Goal: Task Accomplishment & Management: Manage account settings

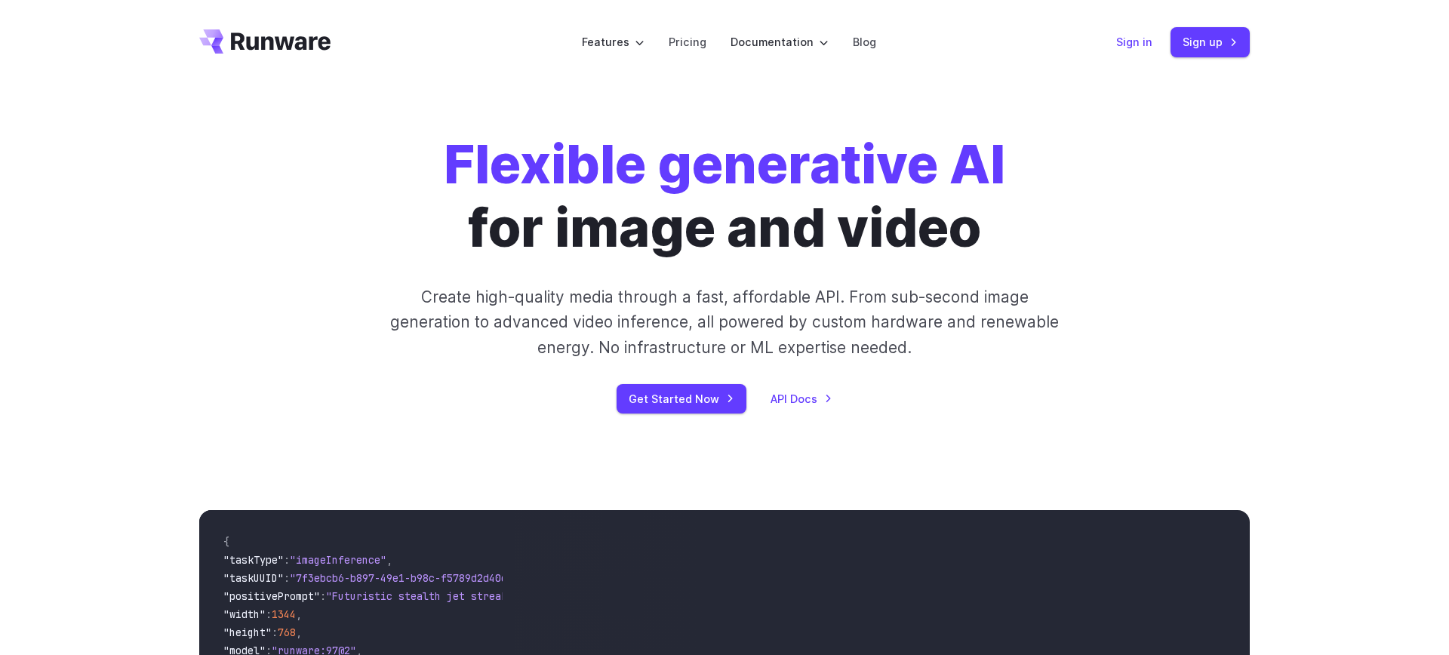
click at [1144, 42] on link "Sign in" at bounding box center [1134, 41] width 36 height 17
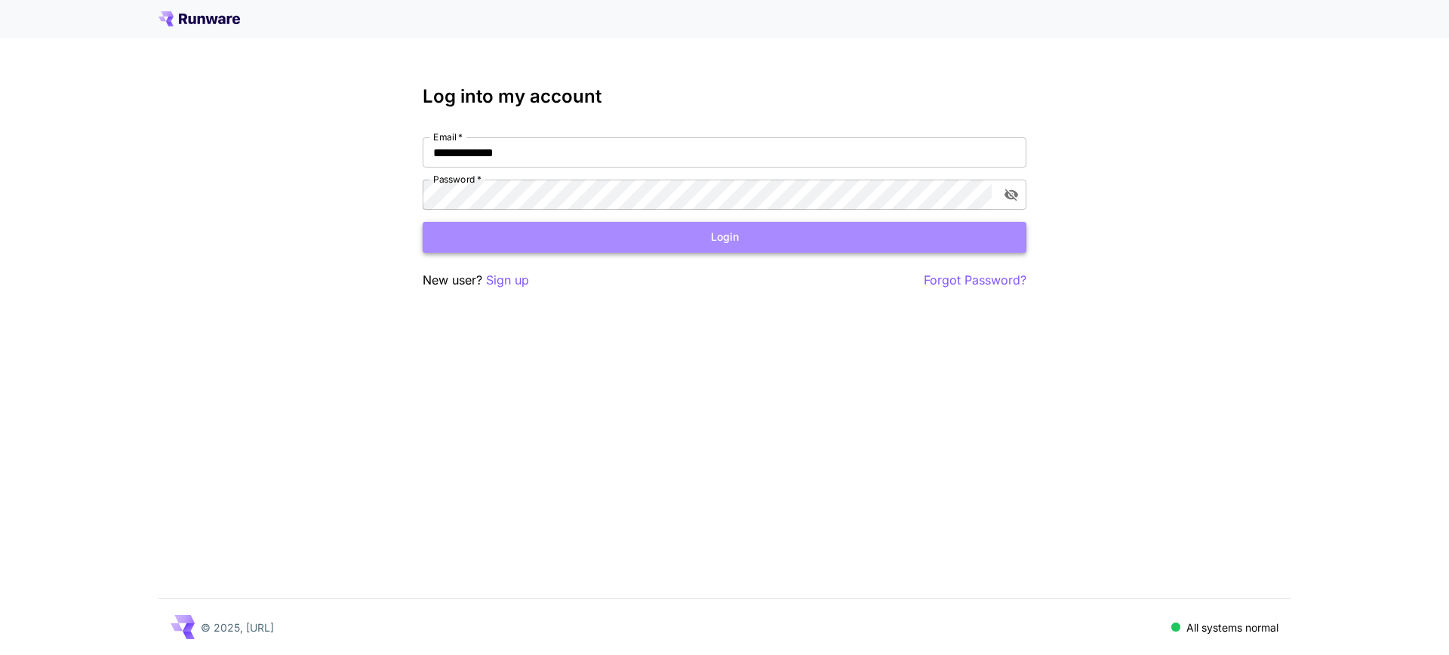
click at [795, 248] on button "Login" at bounding box center [725, 237] width 604 height 31
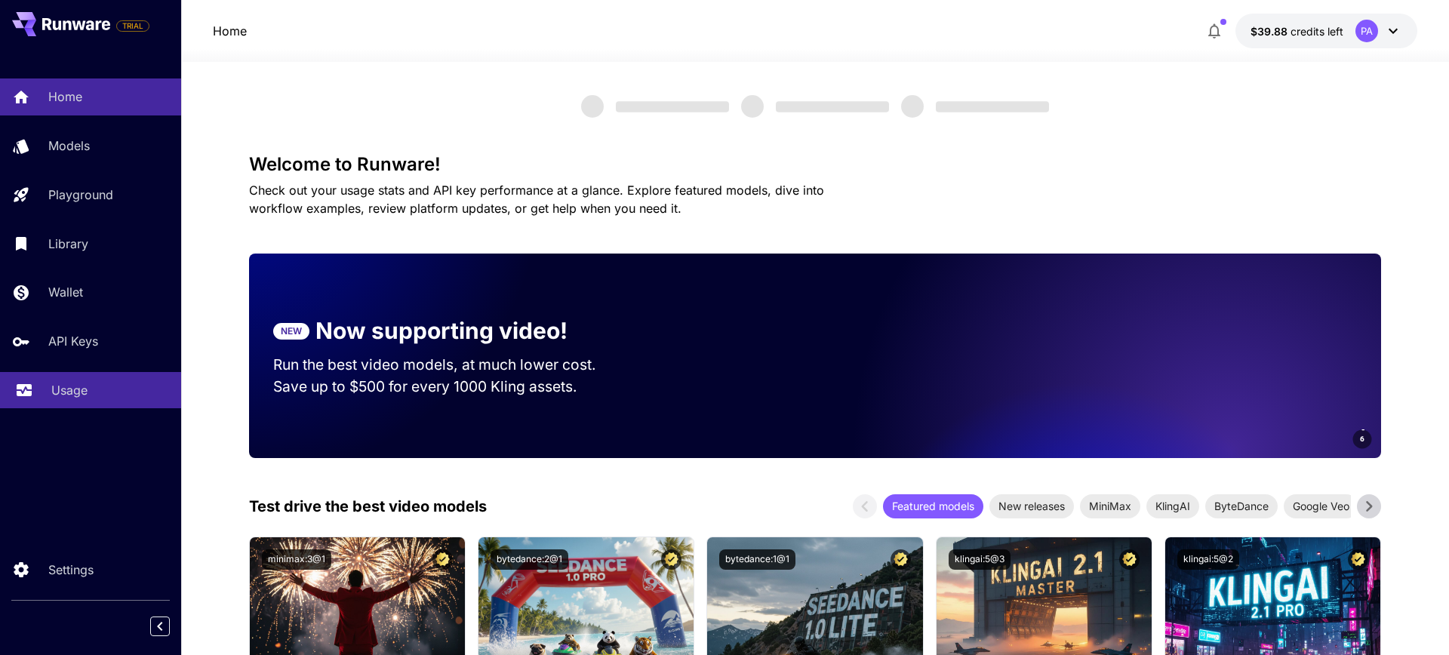
click at [97, 390] on div "Usage" at bounding box center [110, 390] width 118 height 18
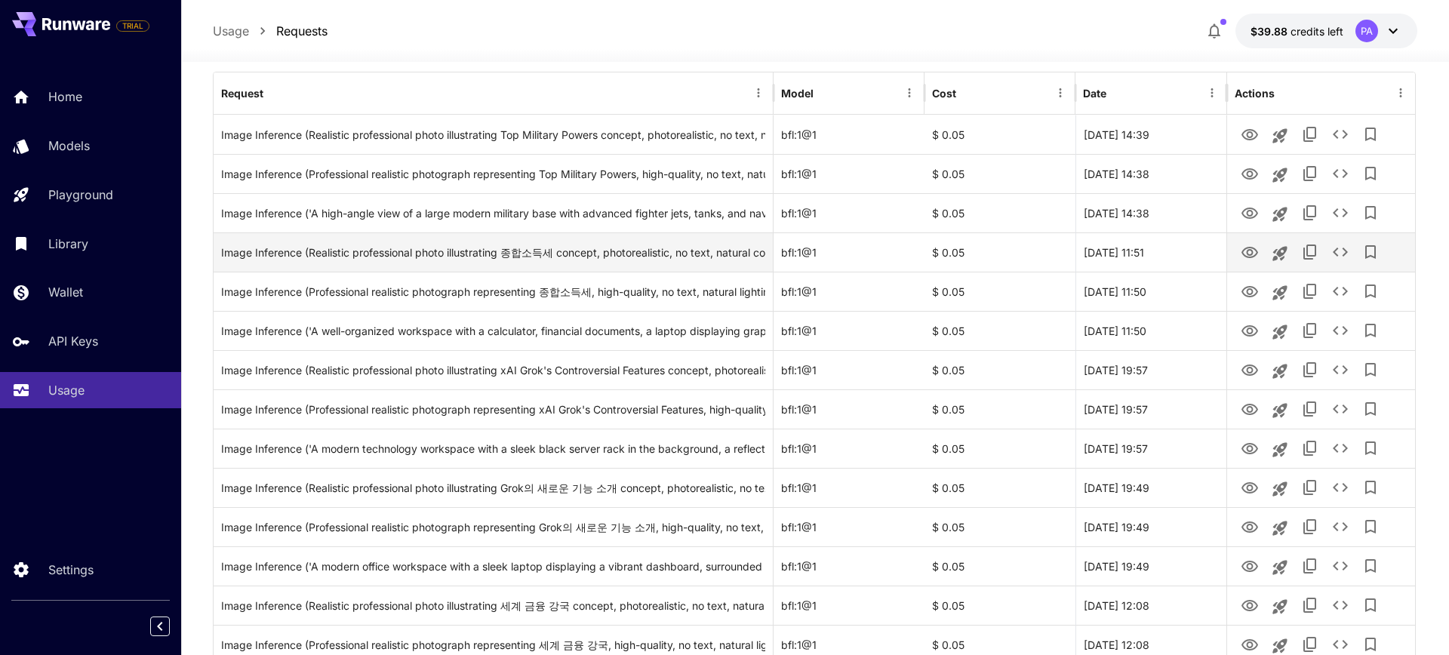
scroll to position [180, 0]
